Goal: Transaction & Acquisition: Obtain resource

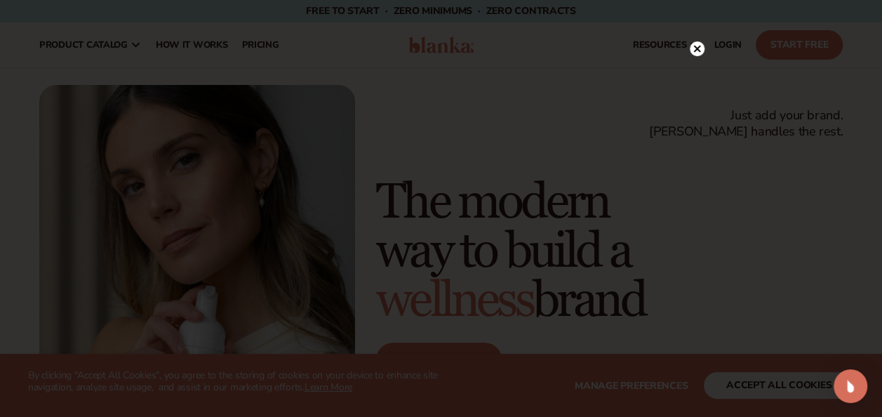
click at [697, 50] on icon at bounding box center [696, 48] width 7 height 7
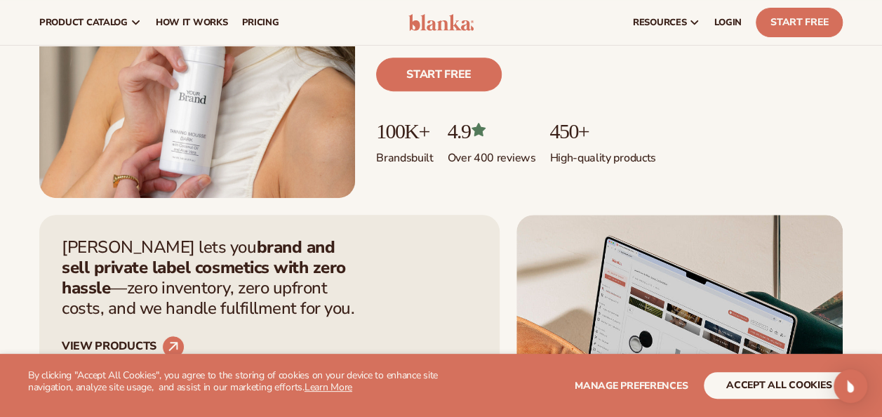
scroll to position [42, 0]
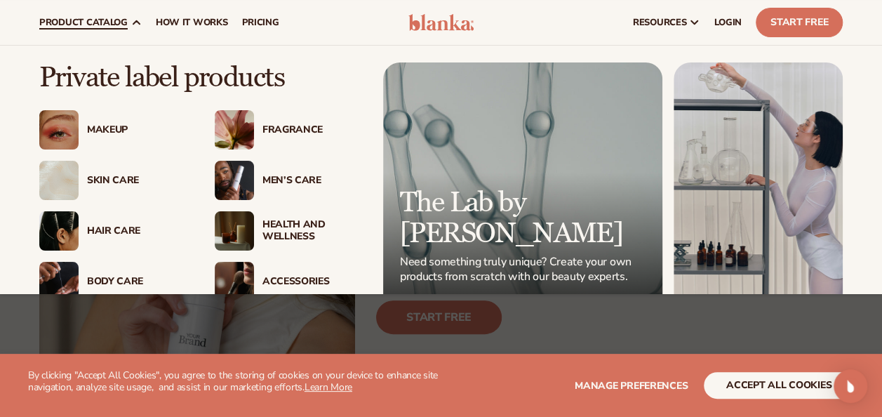
click at [104, 227] on div "Hair Care" at bounding box center [137, 231] width 100 height 12
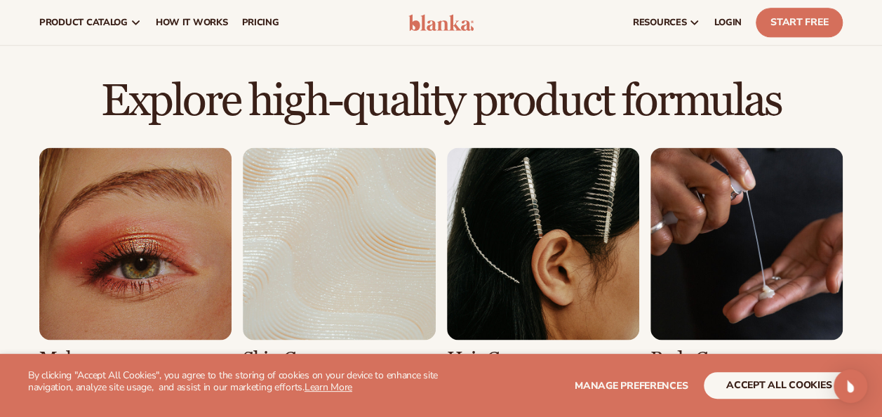
scroll to position [884, 0]
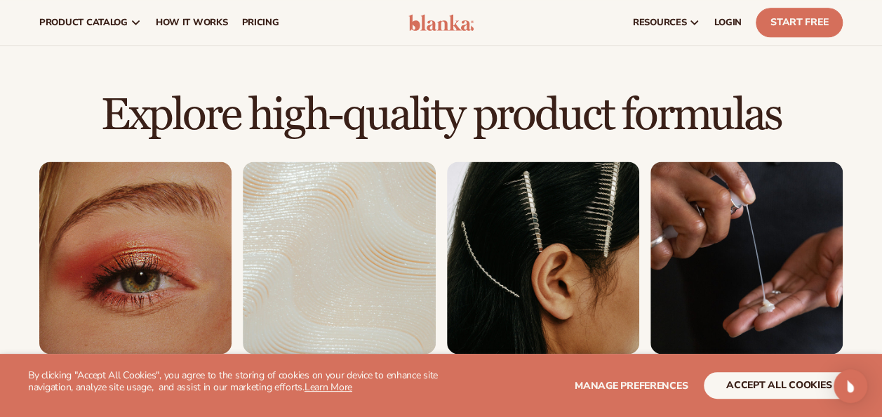
click at [588, 234] on link "3 / 8" at bounding box center [543, 272] width 192 height 222
click at [784, 374] on button "accept all cookies" at bounding box center [779, 385] width 150 height 27
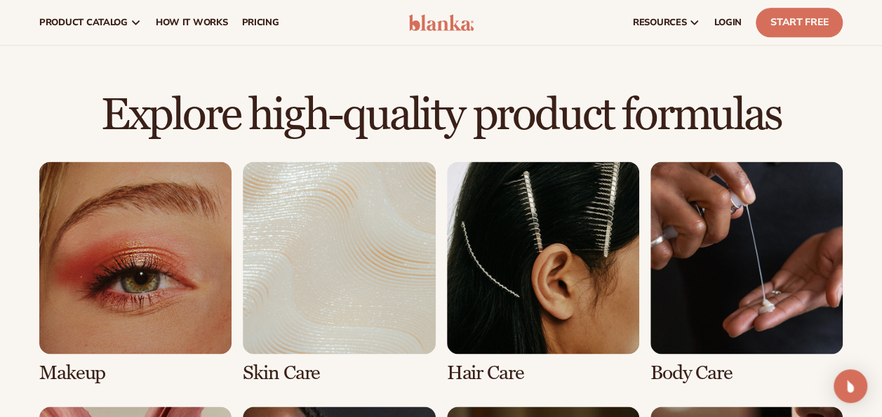
click at [552, 333] on link "3 / 8" at bounding box center [543, 272] width 192 height 222
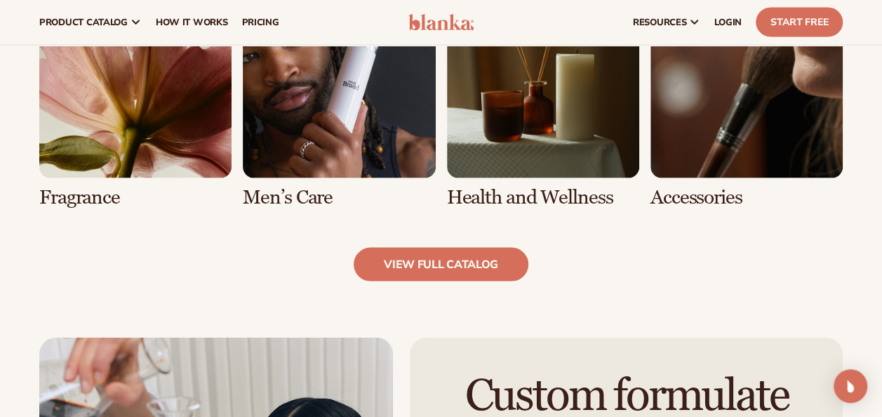
scroll to position [1313, 0]
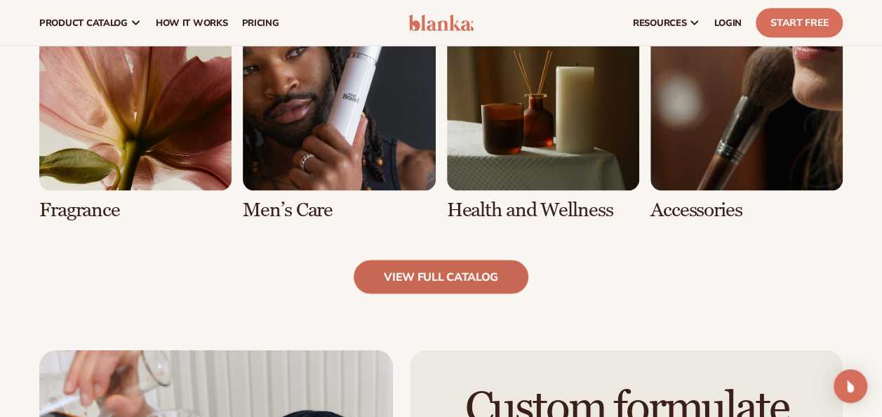
click at [516, 274] on link "view full catalog" at bounding box center [441, 277] width 175 height 34
